Goal: Task Accomplishment & Management: Use online tool/utility

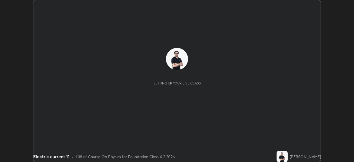
scroll to position [162, 354]
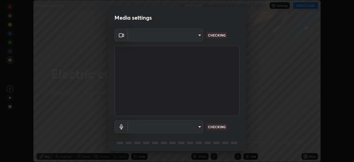
type input "8430282c75c9cf90d073dd2650c69e1562d55ee46f92edd4d0492a031e33ab74"
click at [197, 127] on body "Erase all Electric current 11 Recording WAS SCHEDULED TO START AT 5:00 PM Setti…" at bounding box center [177, 81] width 354 height 162
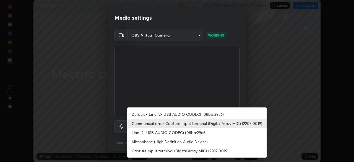
click at [203, 122] on li "Communications - Capture Input terminal (Digital Array MIC) (2207:0019)" at bounding box center [196, 123] width 139 height 9
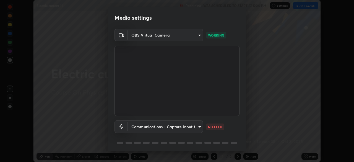
scroll to position [20, 0]
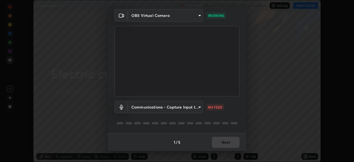
click at [196, 108] on body "Erase all Electric current 11 Recording WAS SCHEDULED TO START AT 5:00 PM Setti…" at bounding box center [177, 81] width 354 height 162
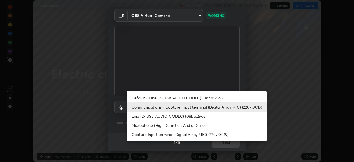
click at [202, 98] on li "Default - Line (2- USB AUDIO CODEC) (08bb:29c6)" at bounding box center [196, 97] width 139 height 9
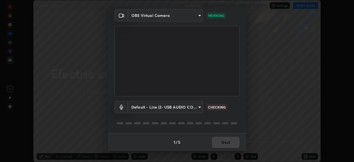
click at [197, 108] on body "Erase all Electric current 11 Recording WAS SCHEDULED TO START AT 5:00 PM Setti…" at bounding box center [177, 81] width 354 height 162
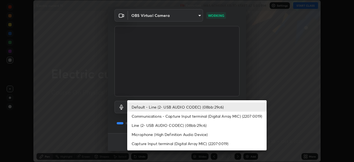
click at [195, 116] on li "Communications - Capture Input terminal (Digital Array MIC) (2207:0019)" at bounding box center [196, 115] width 139 height 9
type input "communications"
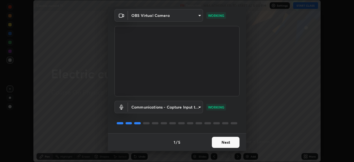
click at [223, 143] on button "Next" at bounding box center [226, 142] width 28 height 11
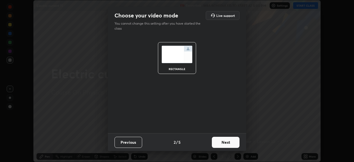
click at [226, 143] on button "Next" at bounding box center [226, 142] width 28 height 11
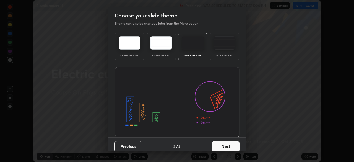
click at [230, 144] on button "Next" at bounding box center [226, 146] width 28 height 11
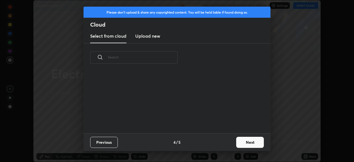
scroll to position [61, 177]
click at [249, 143] on button "Next" at bounding box center [250, 142] width 28 height 11
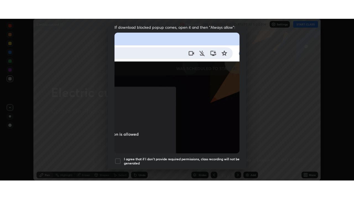
scroll to position [132, 0]
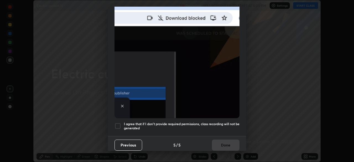
click at [117, 123] on div at bounding box center [117, 125] width 7 height 7
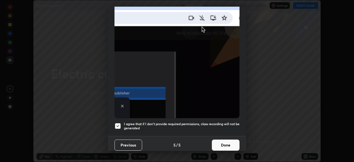
click at [224, 141] on button "Done" at bounding box center [226, 144] width 28 height 11
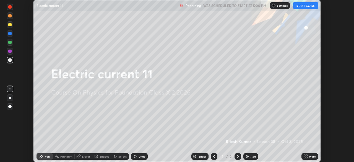
click at [304, 4] on button "START CLASS" at bounding box center [305, 5] width 25 height 7
click at [304, 155] on icon at bounding box center [304, 155] width 1 height 1
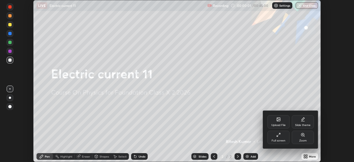
click at [278, 135] on icon at bounding box center [278, 134] width 4 height 4
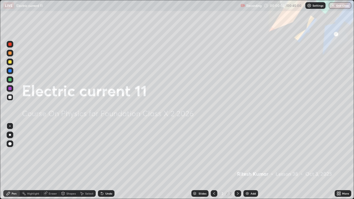
scroll to position [199, 354]
click at [246, 161] on img at bounding box center [247, 193] width 4 height 4
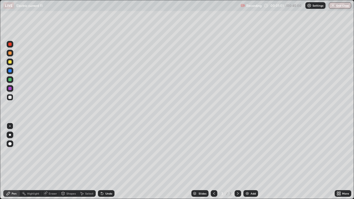
click at [10, 88] on div at bounding box center [9, 88] width 3 height 3
click at [11, 62] on div at bounding box center [9, 61] width 3 height 3
click at [12, 97] on div at bounding box center [10, 97] width 7 height 7
click at [11, 45] on div at bounding box center [9, 44] width 3 height 3
click at [246, 161] on img at bounding box center [247, 193] width 4 height 4
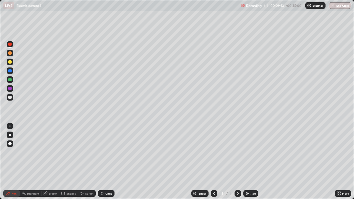
click at [10, 54] on div at bounding box center [9, 52] width 3 height 3
click at [10, 79] on div at bounding box center [9, 79] width 3 height 3
click at [8, 99] on div at bounding box center [10, 97] width 7 height 7
click at [246, 161] on img at bounding box center [247, 193] width 4 height 4
click at [9, 64] on div at bounding box center [10, 62] width 7 height 7
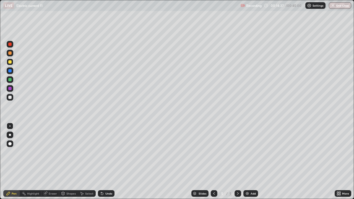
click at [9, 98] on div at bounding box center [9, 97] width 3 height 3
click at [10, 80] on div at bounding box center [9, 79] width 3 height 3
click at [7, 52] on div at bounding box center [10, 53] width 7 height 7
click at [10, 98] on div at bounding box center [9, 97] width 3 height 3
click at [9, 54] on div at bounding box center [9, 52] width 3 height 3
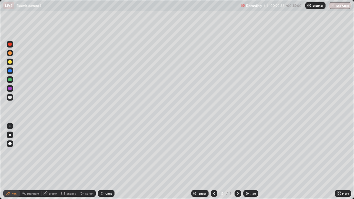
click at [10, 55] on div at bounding box center [10, 53] width 7 height 7
click at [247, 161] on img at bounding box center [247, 193] width 4 height 4
click at [245, 161] on img at bounding box center [247, 193] width 4 height 4
click at [10, 98] on div at bounding box center [9, 97] width 3 height 3
click at [11, 61] on div at bounding box center [9, 61] width 3 height 3
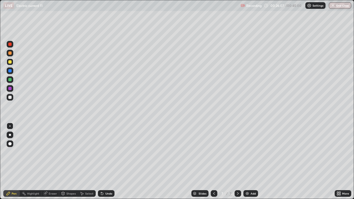
click at [10, 90] on div at bounding box center [9, 88] width 3 height 3
click at [12, 64] on div at bounding box center [10, 62] width 7 height 7
click at [9, 98] on div at bounding box center [9, 97] width 3 height 3
click at [10, 87] on div at bounding box center [9, 88] width 3 height 3
click at [10, 98] on div at bounding box center [9, 97] width 3 height 3
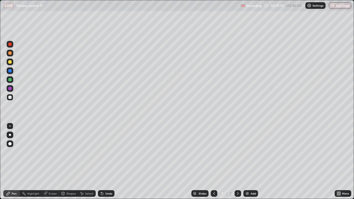
click at [10, 80] on div at bounding box center [9, 79] width 3 height 3
click at [11, 53] on div at bounding box center [9, 52] width 3 height 3
click at [8, 79] on div at bounding box center [10, 79] width 7 height 7
click at [246, 161] on img at bounding box center [247, 193] width 4 height 4
click at [11, 44] on div at bounding box center [9, 44] width 3 height 3
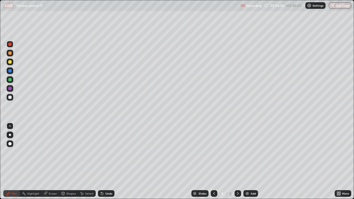
click at [10, 80] on div at bounding box center [9, 79] width 3 height 3
click at [10, 99] on div at bounding box center [9, 97] width 3 height 3
click at [10, 89] on div at bounding box center [9, 88] width 3 height 3
click at [9, 98] on div at bounding box center [9, 97] width 3 height 3
click at [11, 71] on div at bounding box center [9, 70] width 3 height 3
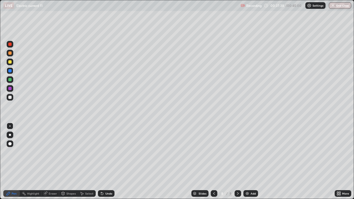
click at [247, 161] on img at bounding box center [247, 193] width 4 height 4
click at [11, 52] on div at bounding box center [9, 52] width 3 height 3
click at [8, 54] on div at bounding box center [10, 53] width 7 height 7
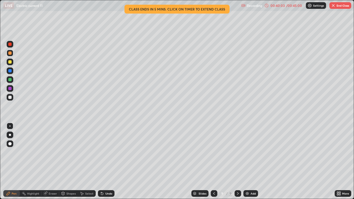
click at [338, 6] on button "End Class" at bounding box center [340, 5] width 22 height 7
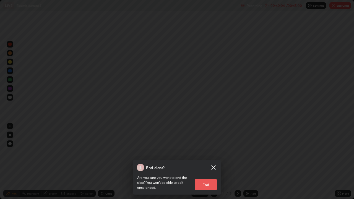
click at [206, 161] on button "End" at bounding box center [206, 184] width 22 height 11
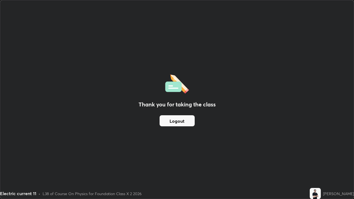
click at [187, 118] on button "Logout" at bounding box center [176, 120] width 35 height 11
